Goal: Navigation & Orientation: Go to known website

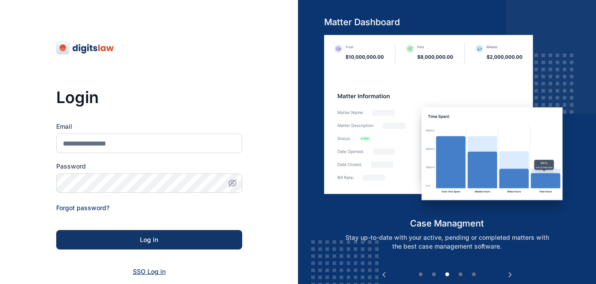
click at [150, 271] on span "SSO Log in" at bounding box center [149, 272] width 33 height 8
